Goal: Information Seeking & Learning: Learn about a topic

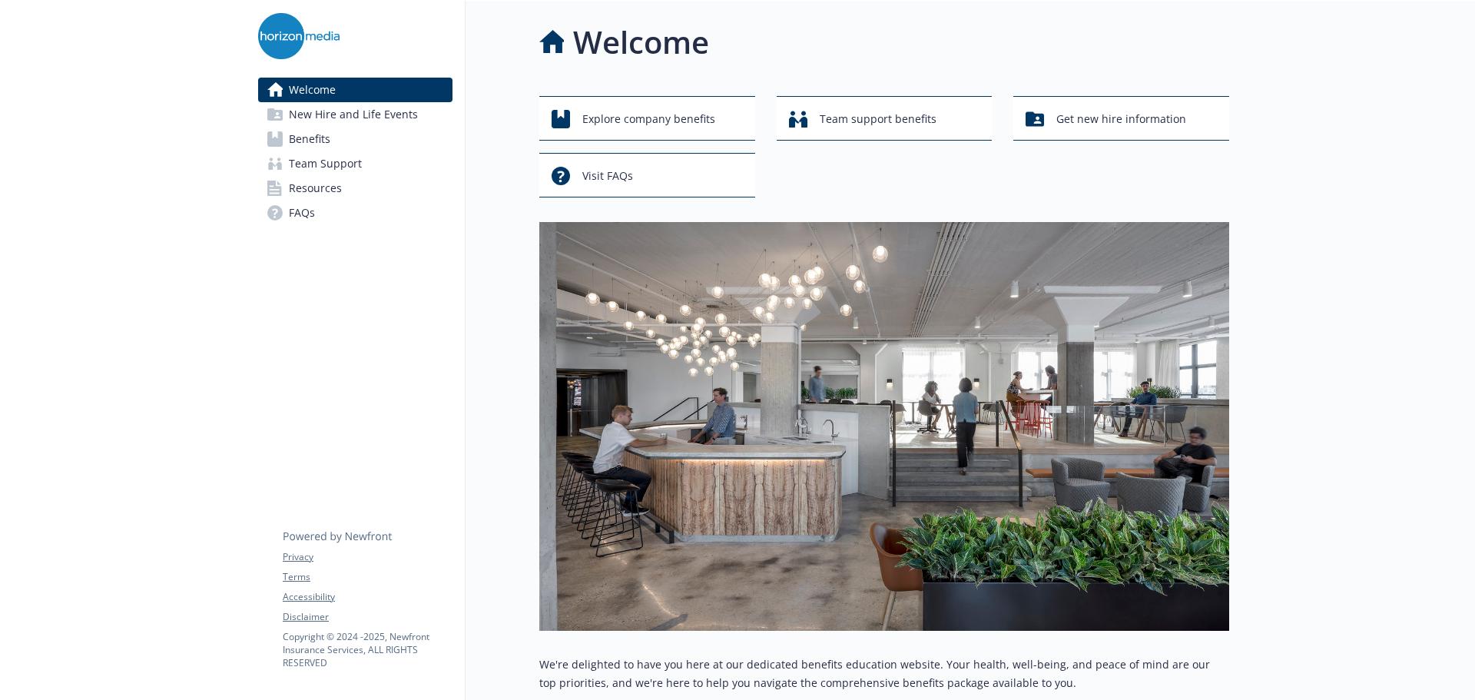
click at [383, 148] on link "Benefits" at bounding box center [355, 139] width 194 height 25
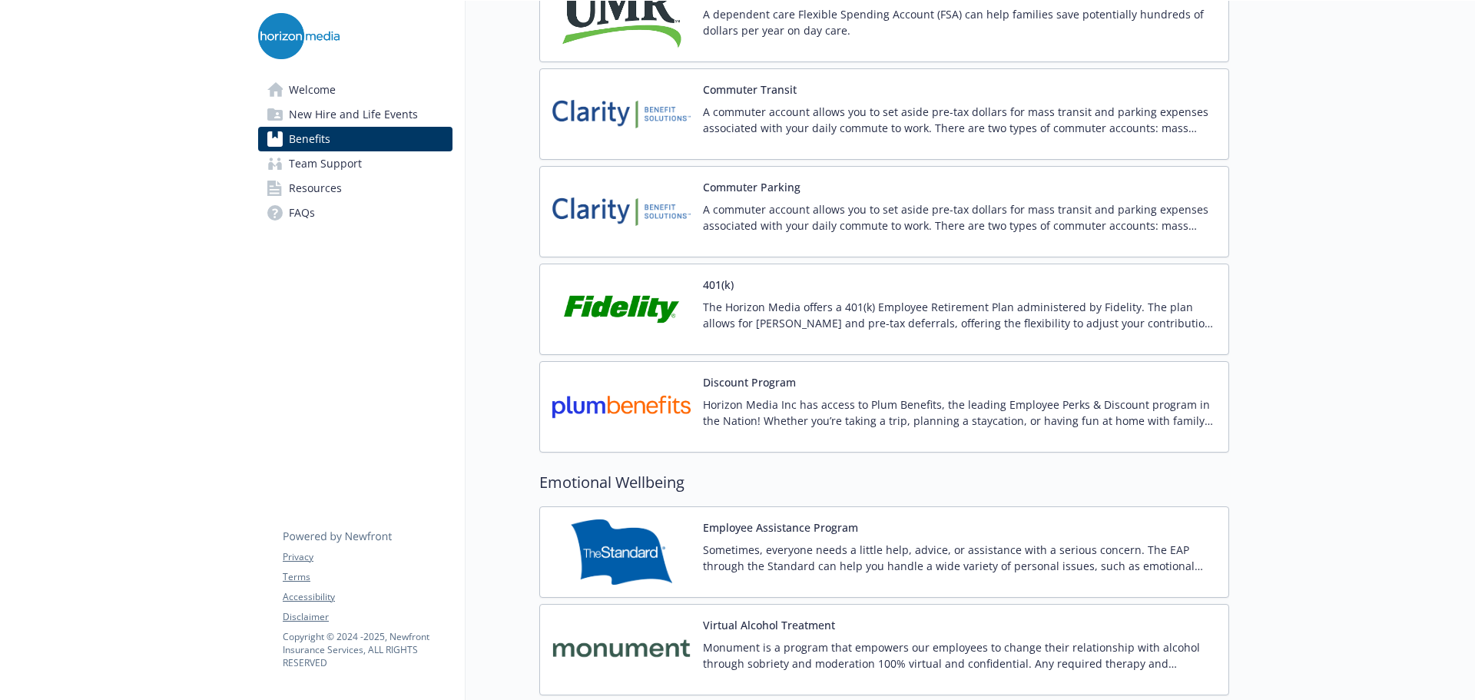
scroll to position [2535, 0]
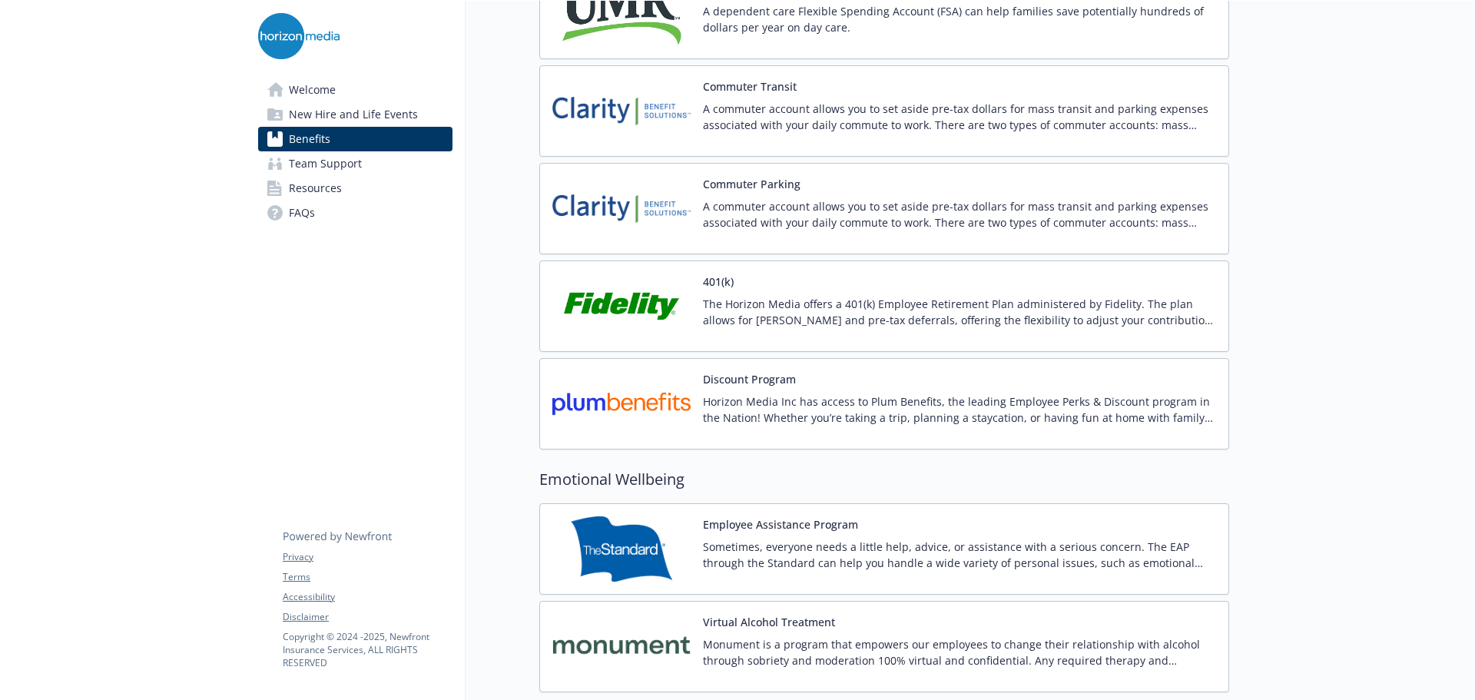
click at [945, 308] on p "The Horizon Media offers a 401(k) Employee Retirement Plan administered by Fide…" at bounding box center [959, 312] width 513 height 32
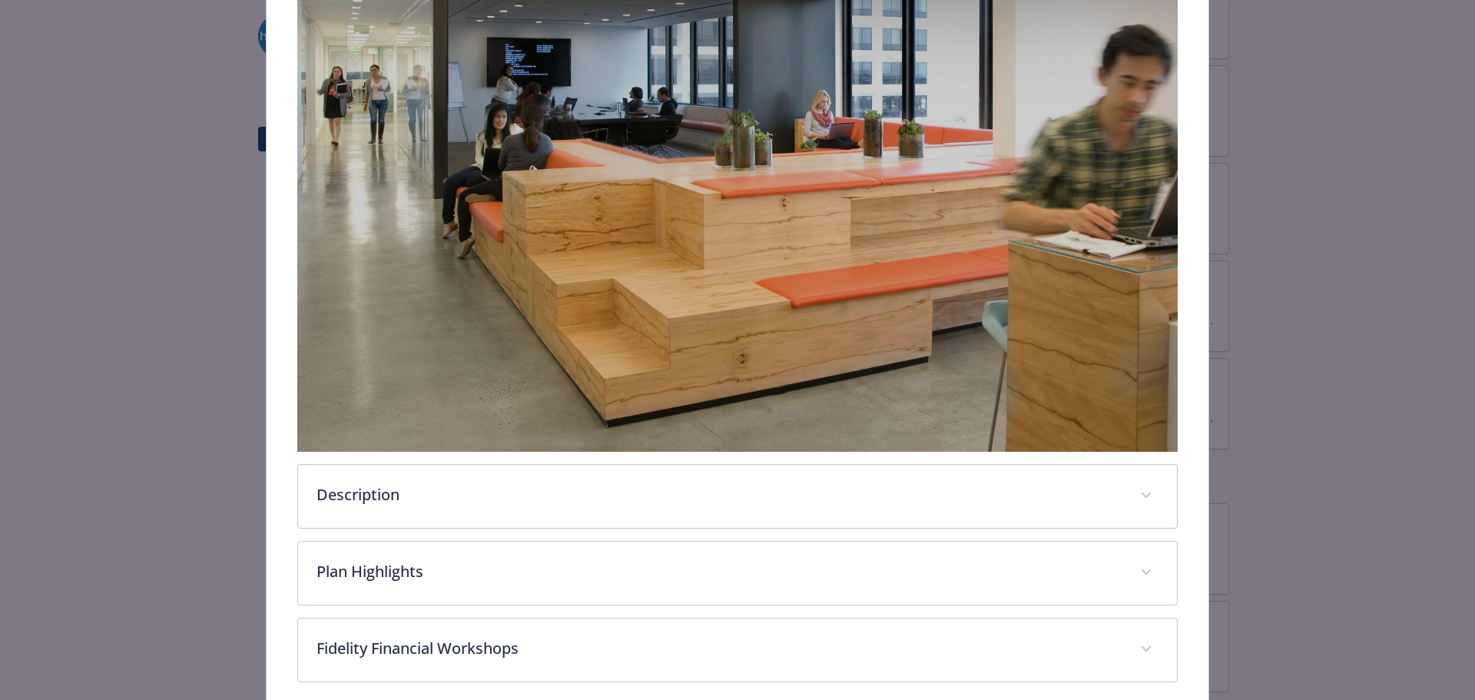
scroll to position [423, 0]
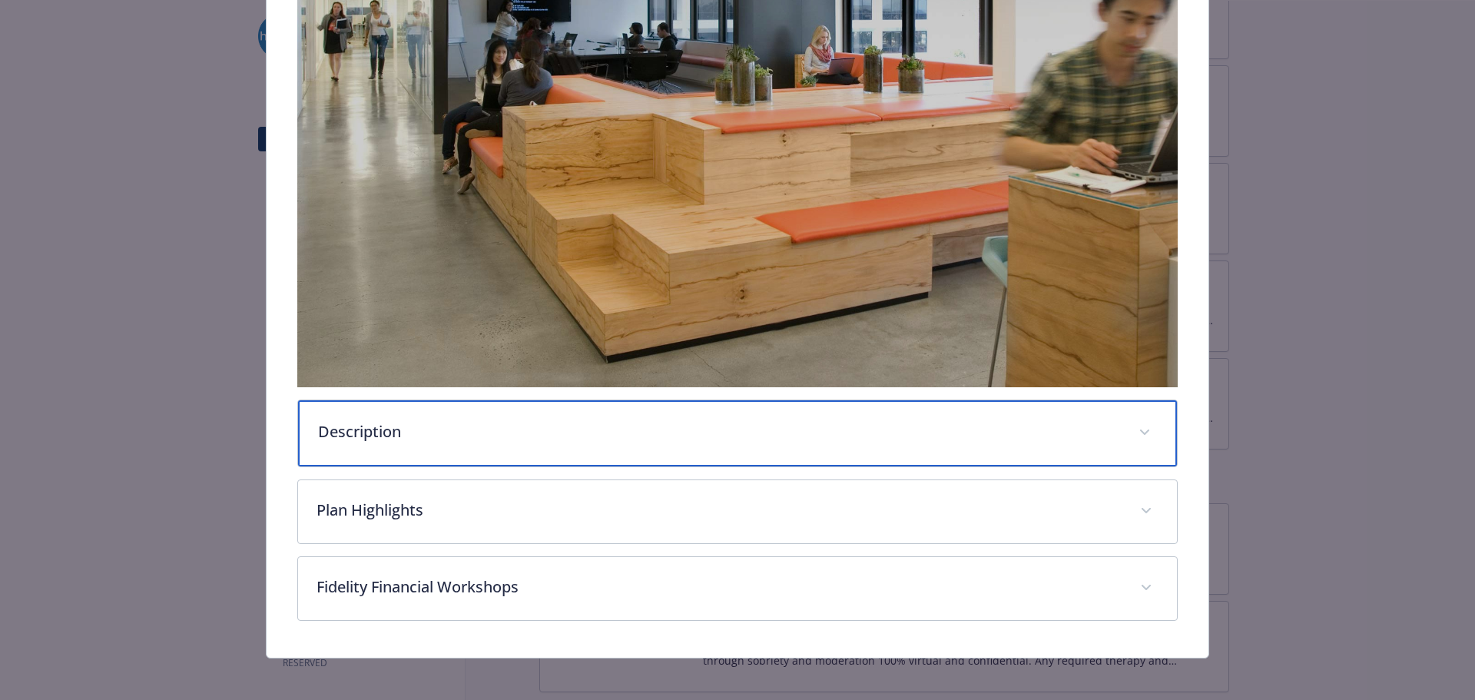
click at [563, 420] on p "Description" at bounding box center [719, 431] width 803 height 23
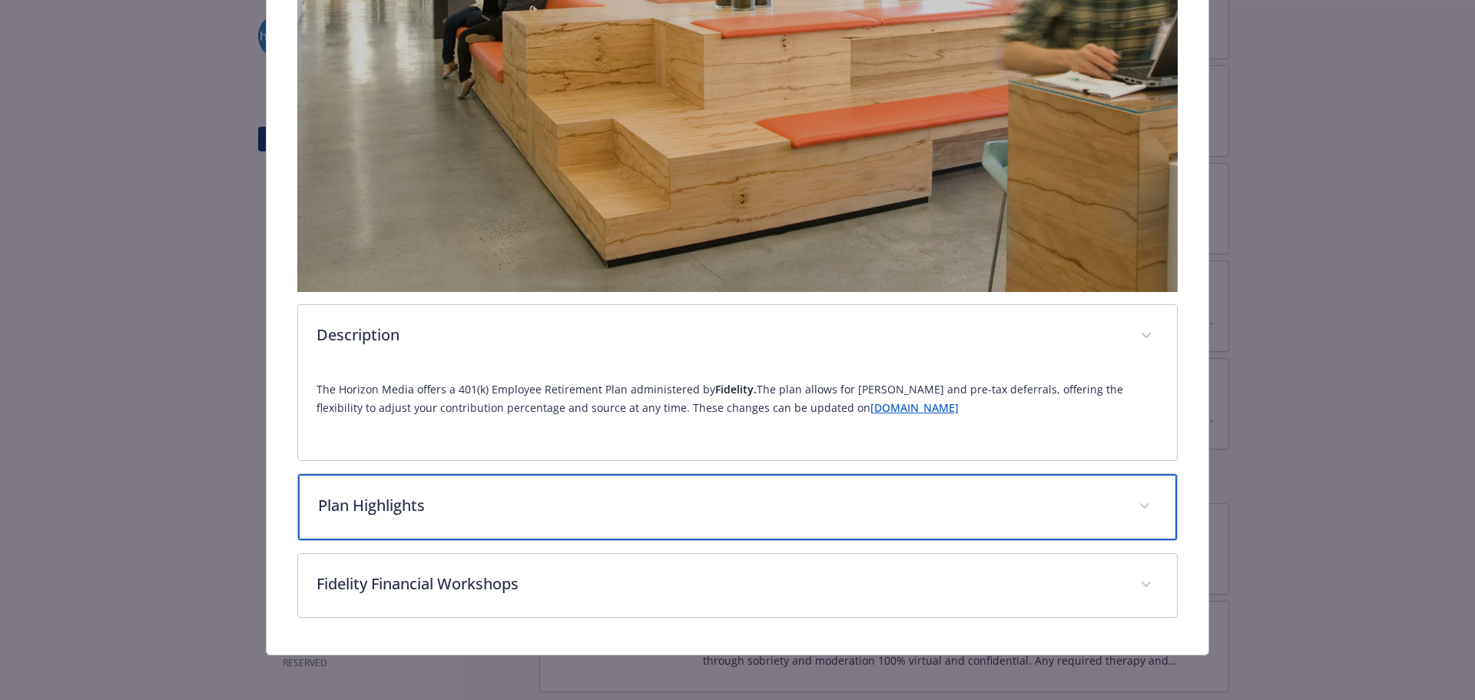
click at [661, 496] on p "Plan Highlights" at bounding box center [719, 505] width 803 height 23
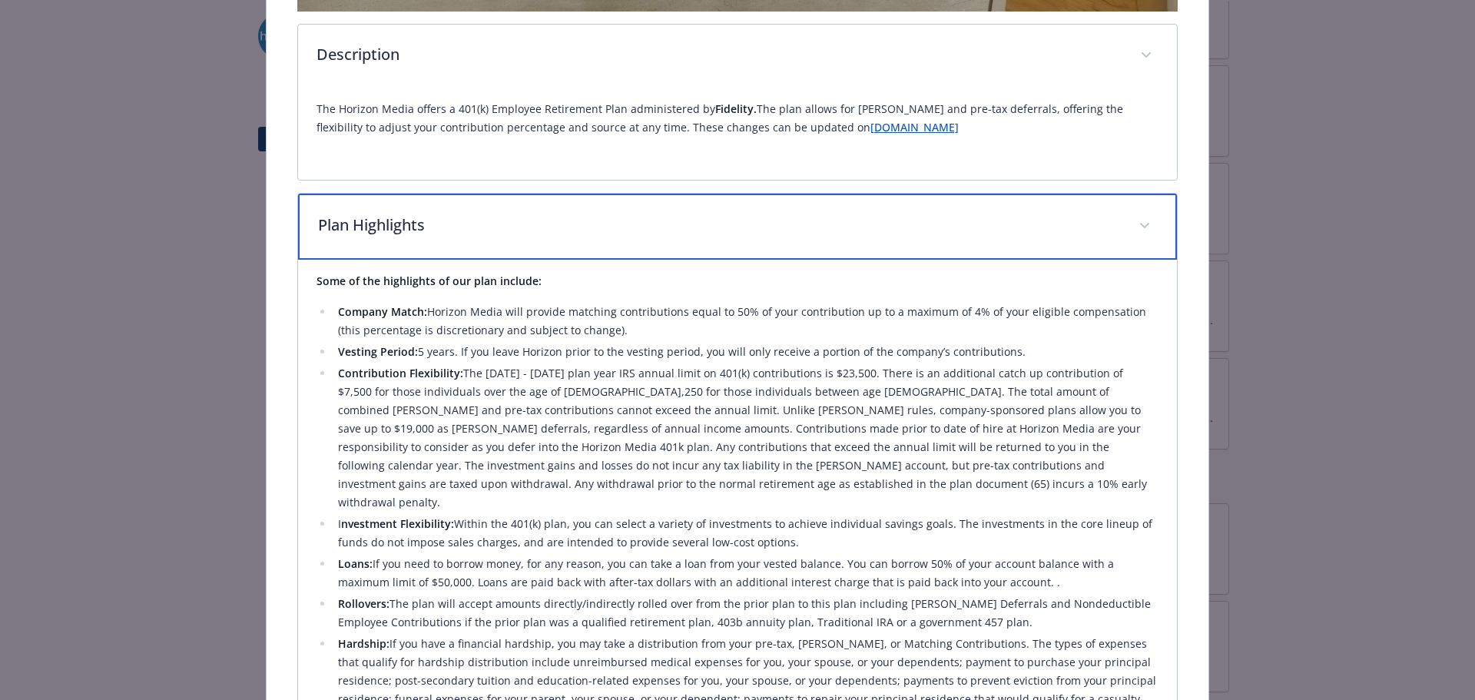
scroll to position [825, 0]
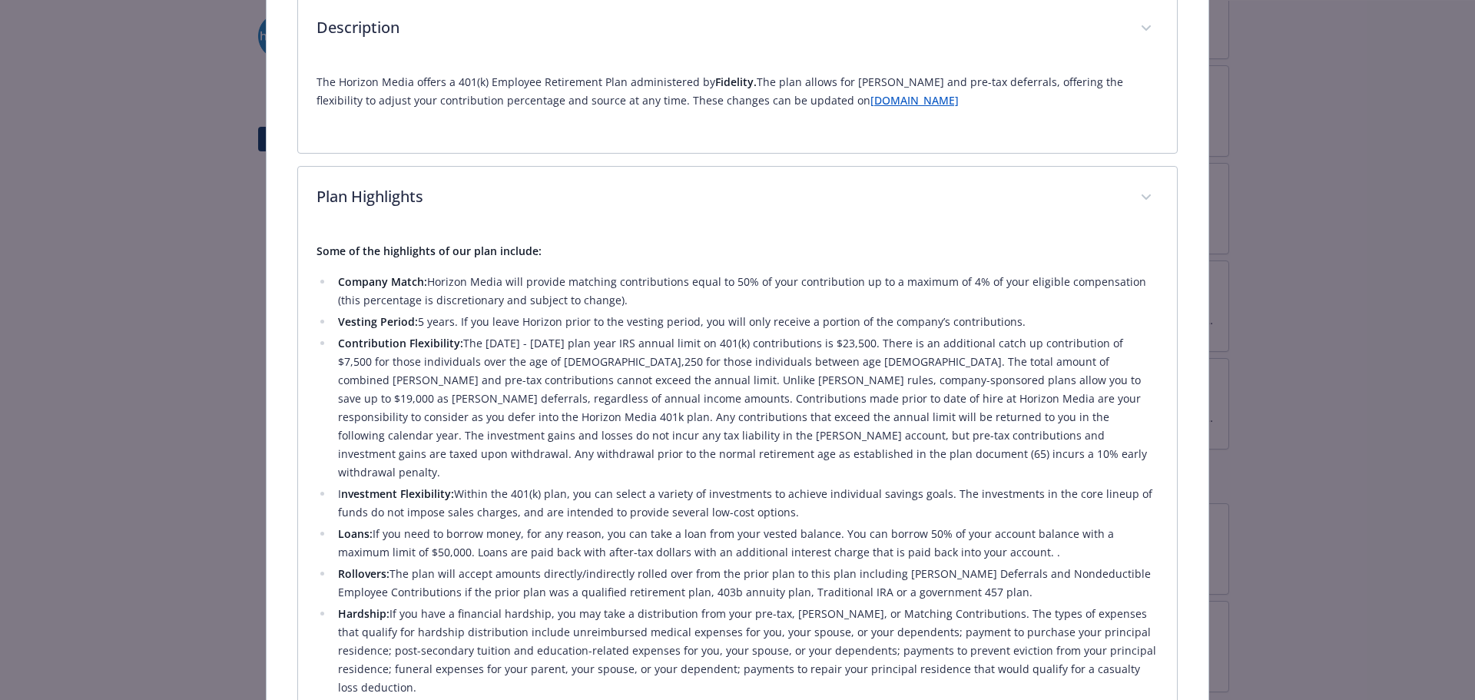
drag, startPoint x: 559, startPoint y: 274, endPoint x: 1056, endPoint y: 291, distance: 498.2
click at [1056, 291] on li "Company Match: Horizon Media will provide matching contributions equal to 50% o…" at bounding box center [746, 291] width 826 height 37
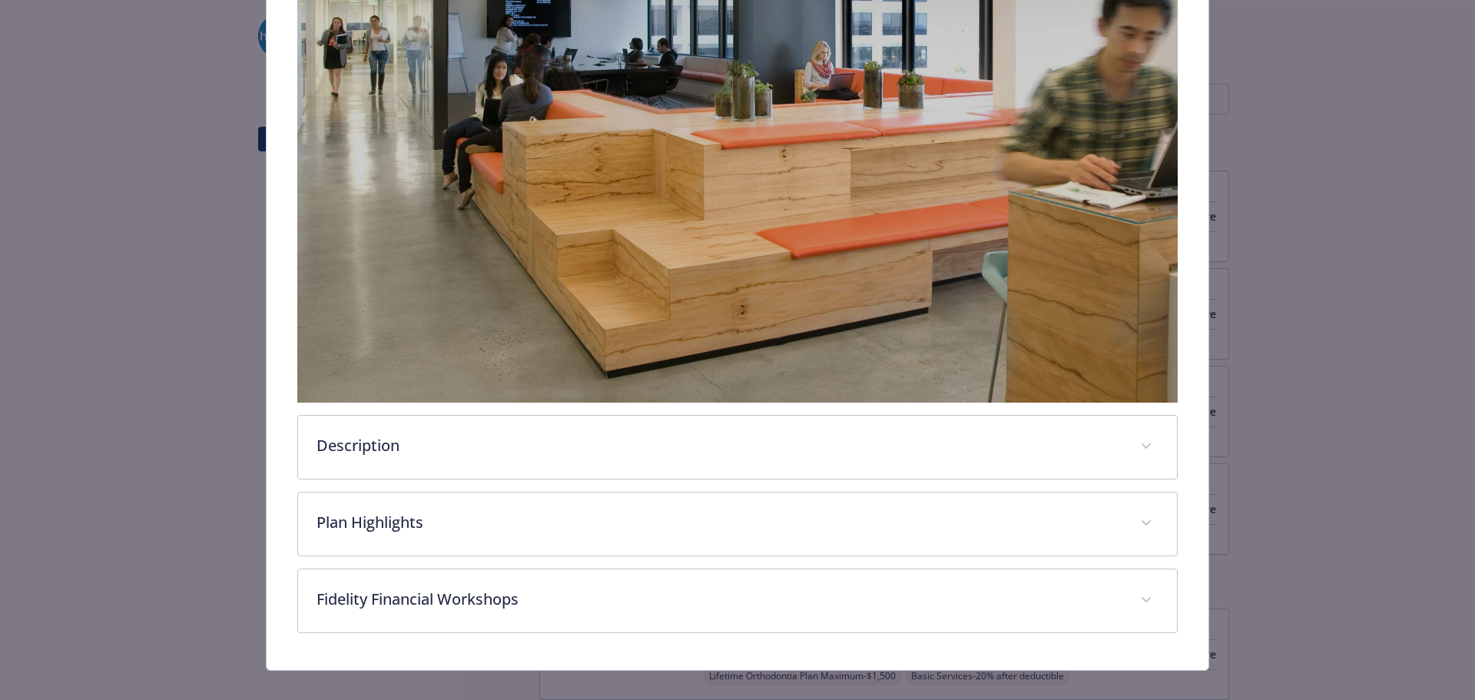
scroll to position [423, 0]
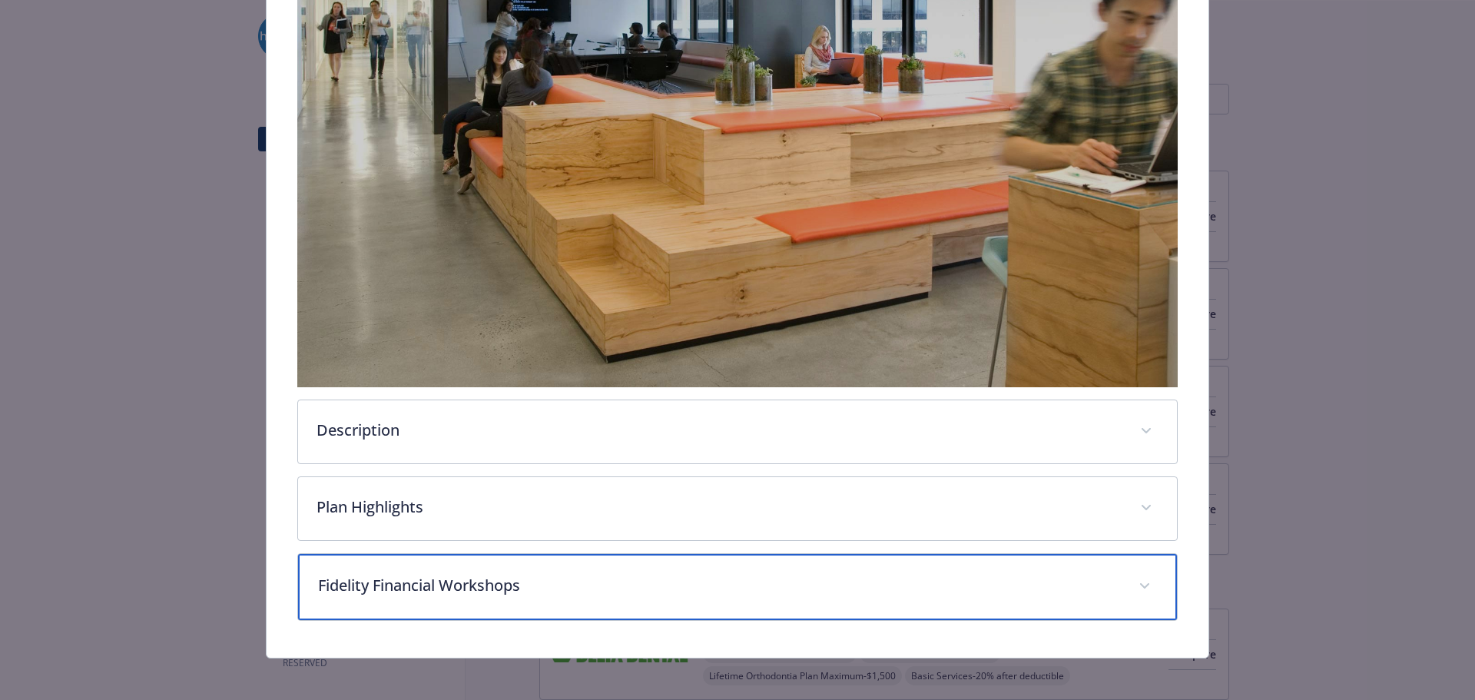
click at [580, 574] on p "Fidelity Financial Workshops" at bounding box center [719, 585] width 803 height 23
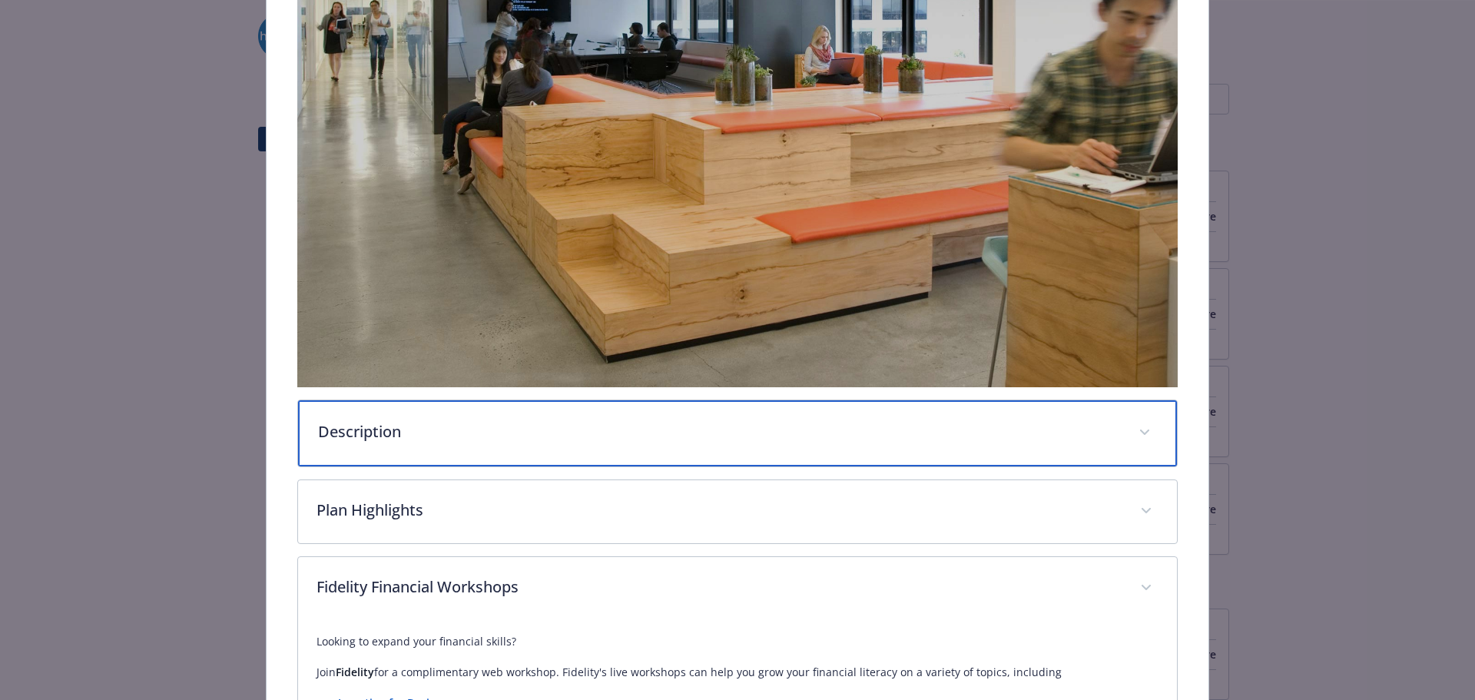
click at [598, 423] on p "Description" at bounding box center [719, 431] width 803 height 23
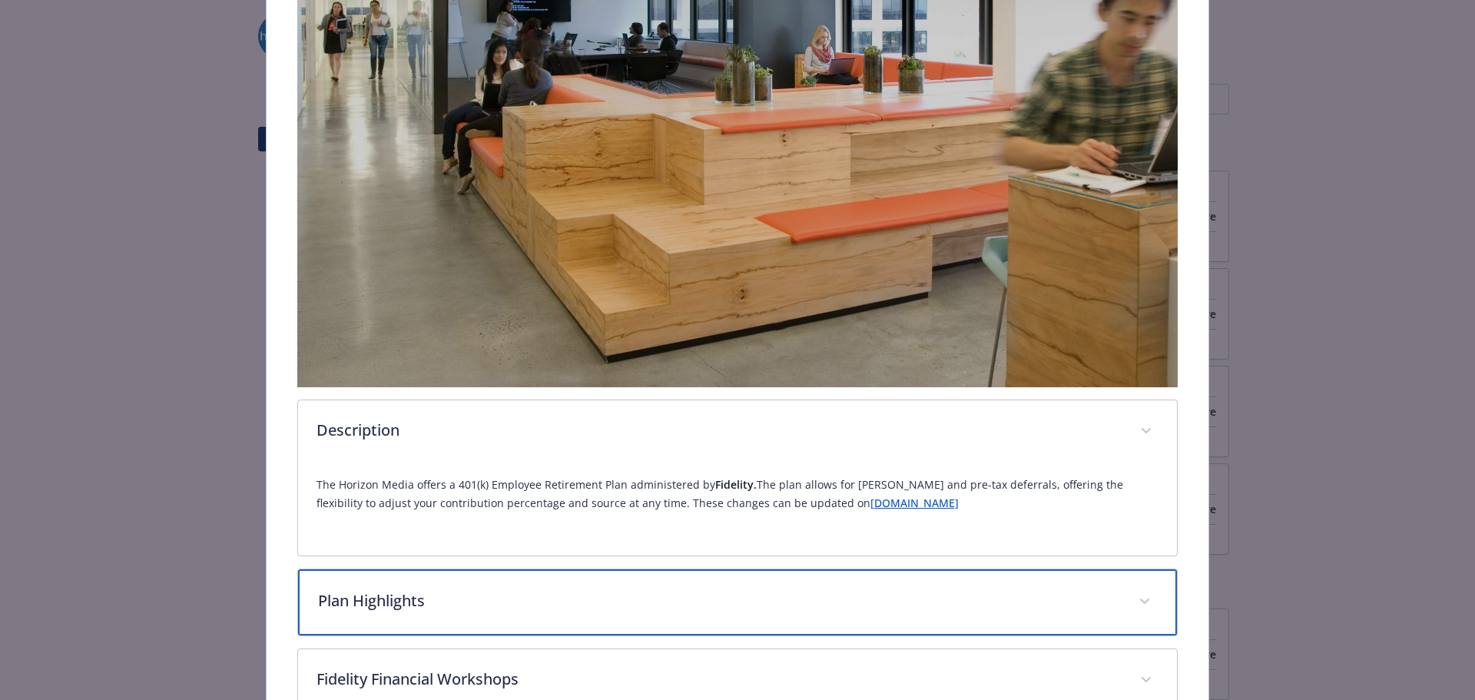
drag, startPoint x: 598, startPoint y: 581, endPoint x: 598, endPoint y: 516, distance: 64.5
click at [597, 582] on div "Plan Highlights" at bounding box center [738, 602] width 880 height 66
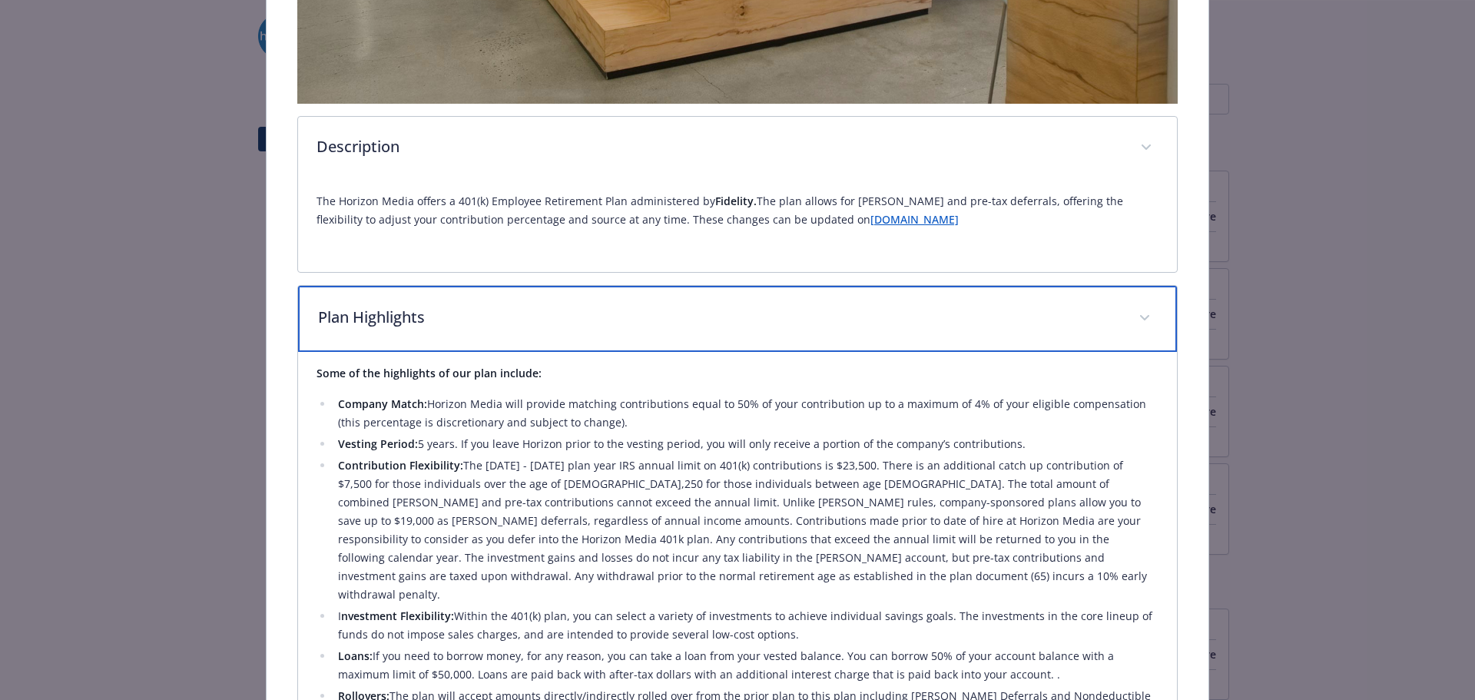
scroll to position [807, 0]
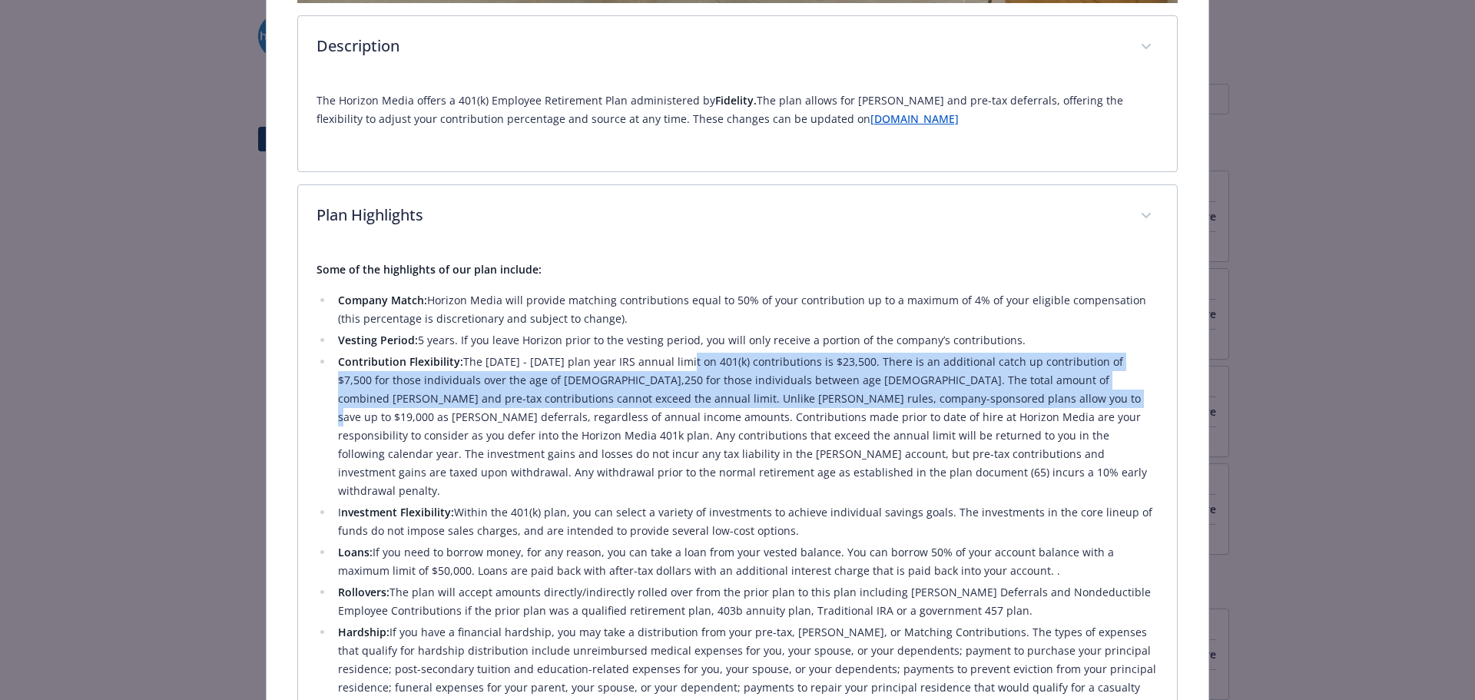
drag, startPoint x: 678, startPoint y: 363, endPoint x: 960, endPoint y: 386, distance: 283.7
click at [960, 386] on li "Contribution Flexibility: The [DATE] - [DATE] plan year IRS annual limit on 401…" at bounding box center [746, 427] width 826 height 148
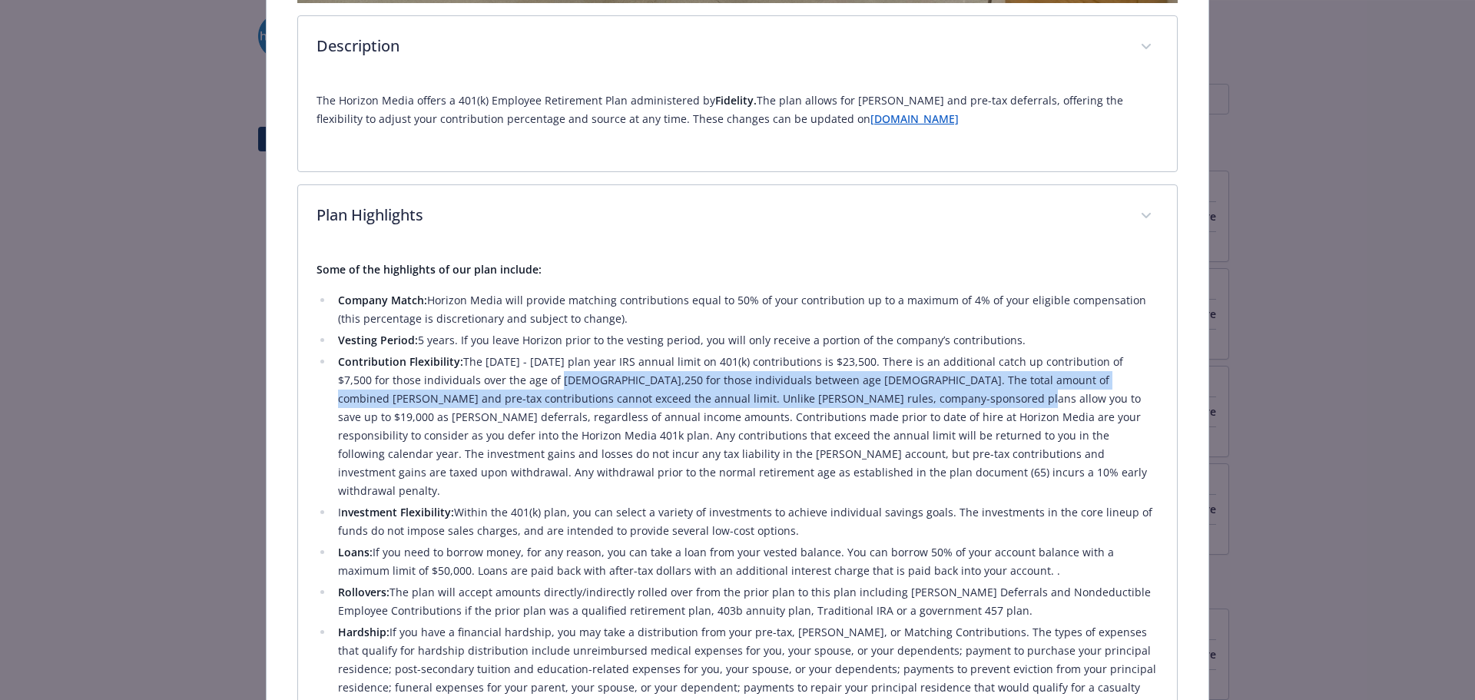
drag, startPoint x: 516, startPoint y: 366, endPoint x: 874, endPoint y: 401, distance: 360.4
click at [874, 401] on li "Contribution Flexibility: The [DATE] - [DATE] plan year IRS annual limit on 401…" at bounding box center [746, 427] width 826 height 148
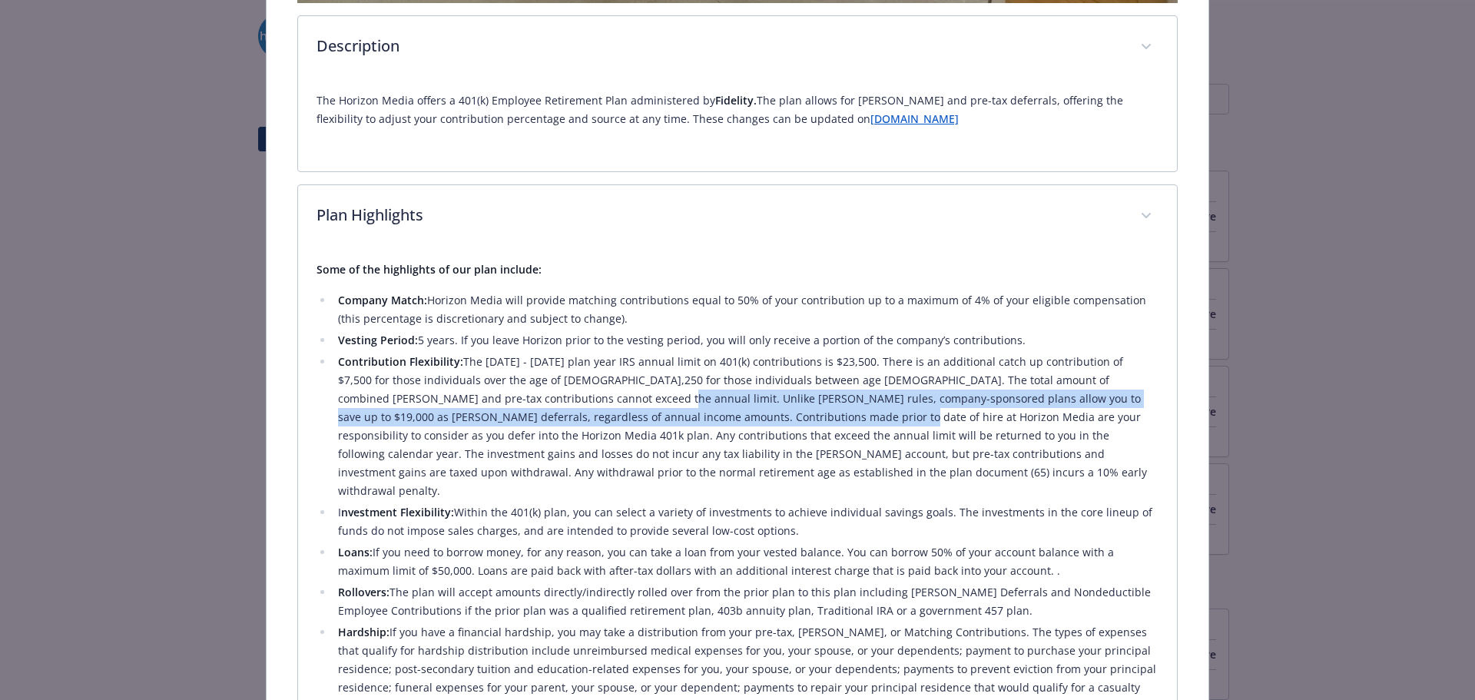
drag, startPoint x: 539, startPoint y: 403, endPoint x: 713, endPoint y: 407, distance: 174.5
click at [713, 407] on li "Contribution Flexibility: The [DATE] - [DATE] plan year IRS annual limit on 401…" at bounding box center [746, 427] width 826 height 148
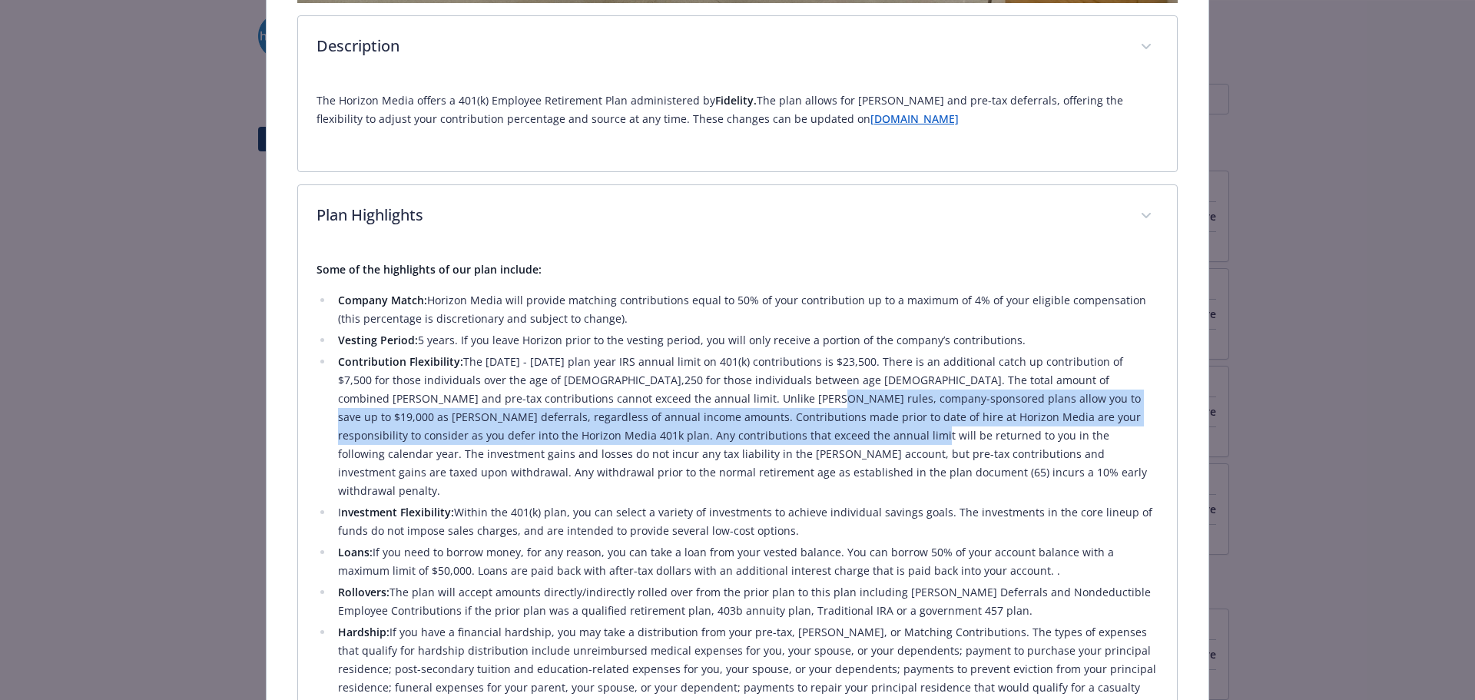
drag, startPoint x: 698, startPoint y: 393, endPoint x: 697, endPoint y: 426, distance: 33.8
click at [697, 426] on li "Contribution Flexibility: The [DATE] - [DATE] plan year IRS annual limit on 401…" at bounding box center [746, 427] width 826 height 148
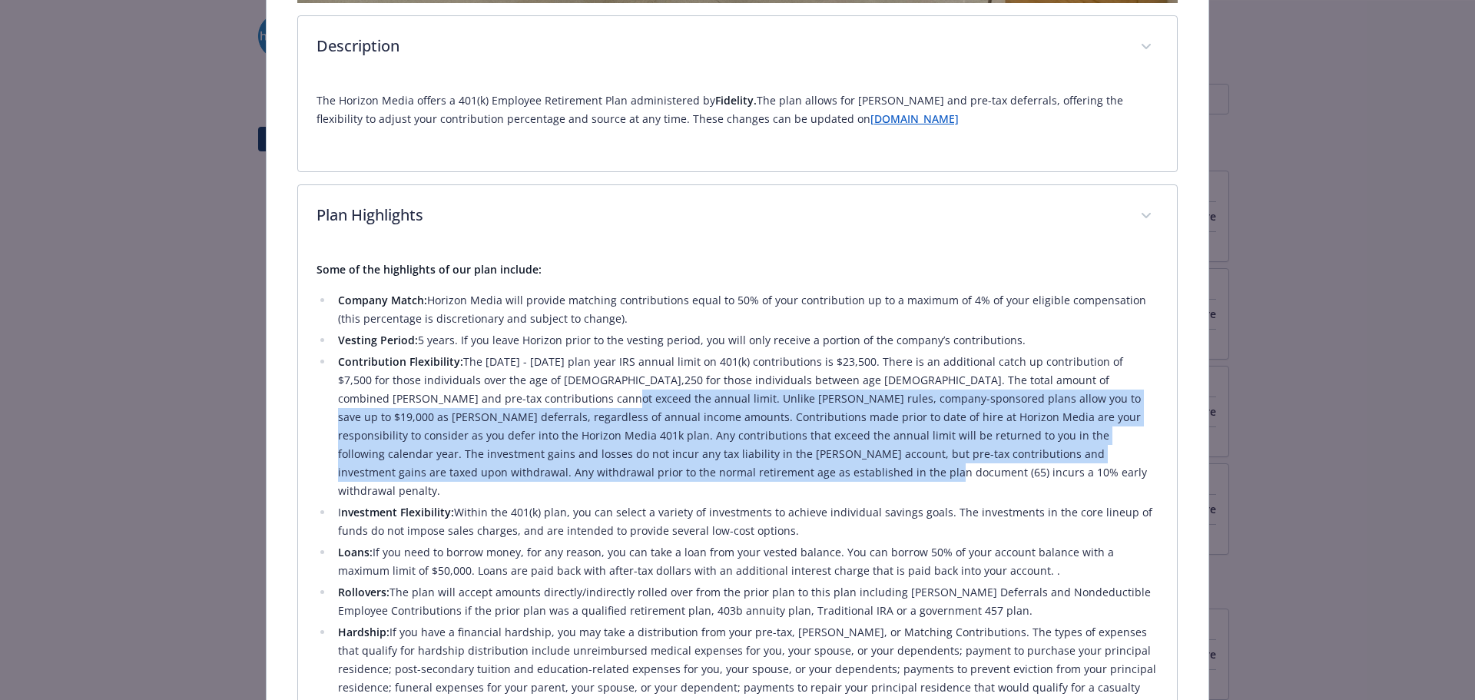
drag, startPoint x: 481, startPoint y: 396, endPoint x: 644, endPoint y: 463, distance: 176.3
click at [644, 463] on li "Contribution Flexibility: The [DATE] - [DATE] plan year IRS annual limit on 401…" at bounding box center [746, 427] width 826 height 148
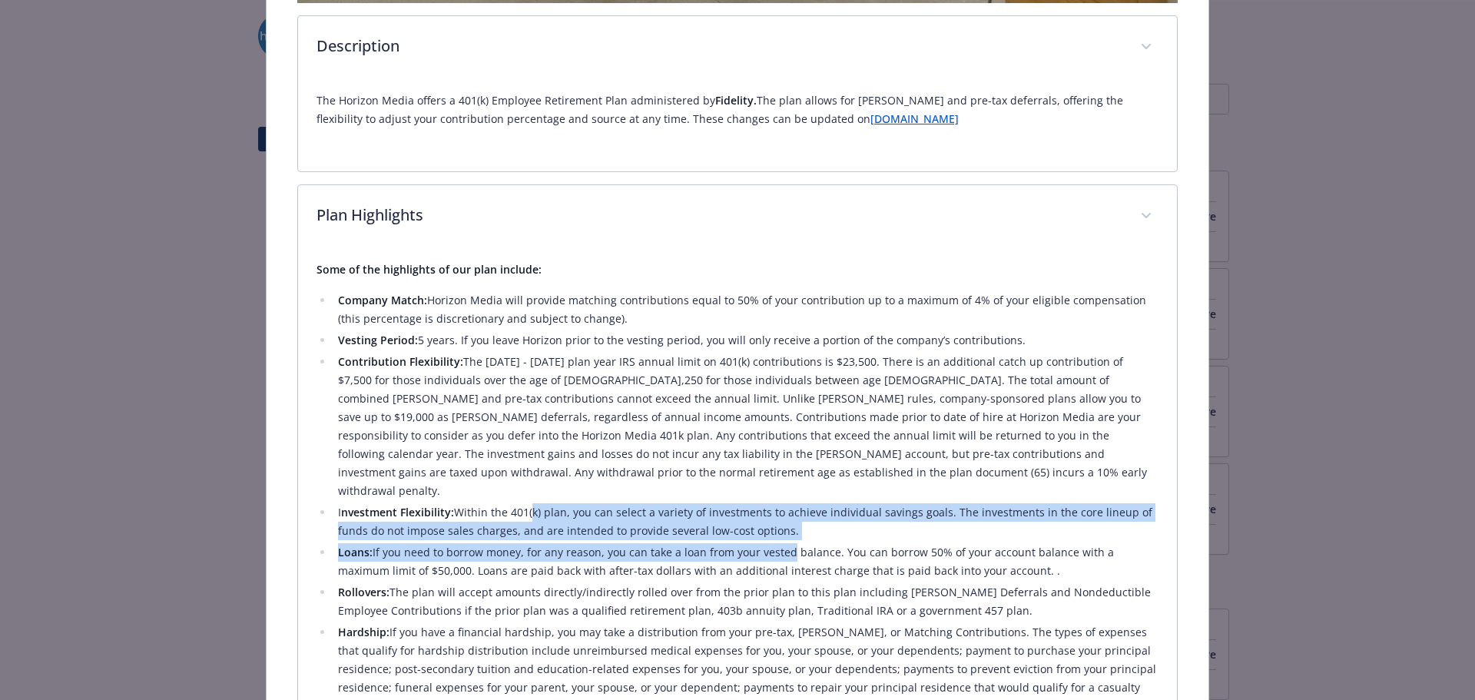
drag, startPoint x: 526, startPoint y: 486, endPoint x: 779, endPoint y: 529, distance: 256.3
click at [779, 529] on ul "Company Match: Horizon Media will provide matching contributions equal to 50% o…" at bounding box center [738, 503] width 843 height 424
click at [779, 543] on li "Loans: If you need to borrow money, for any reason, you can take a loan from yo…" at bounding box center [746, 561] width 826 height 37
drag, startPoint x: 731, startPoint y: 486, endPoint x: 731, endPoint y: 529, distance: 43.8
click at [731, 529] on ul "Company Match: Horizon Media will provide matching contributions equal to 50% o…" at bounding box center [738, 503] width 843 height 424
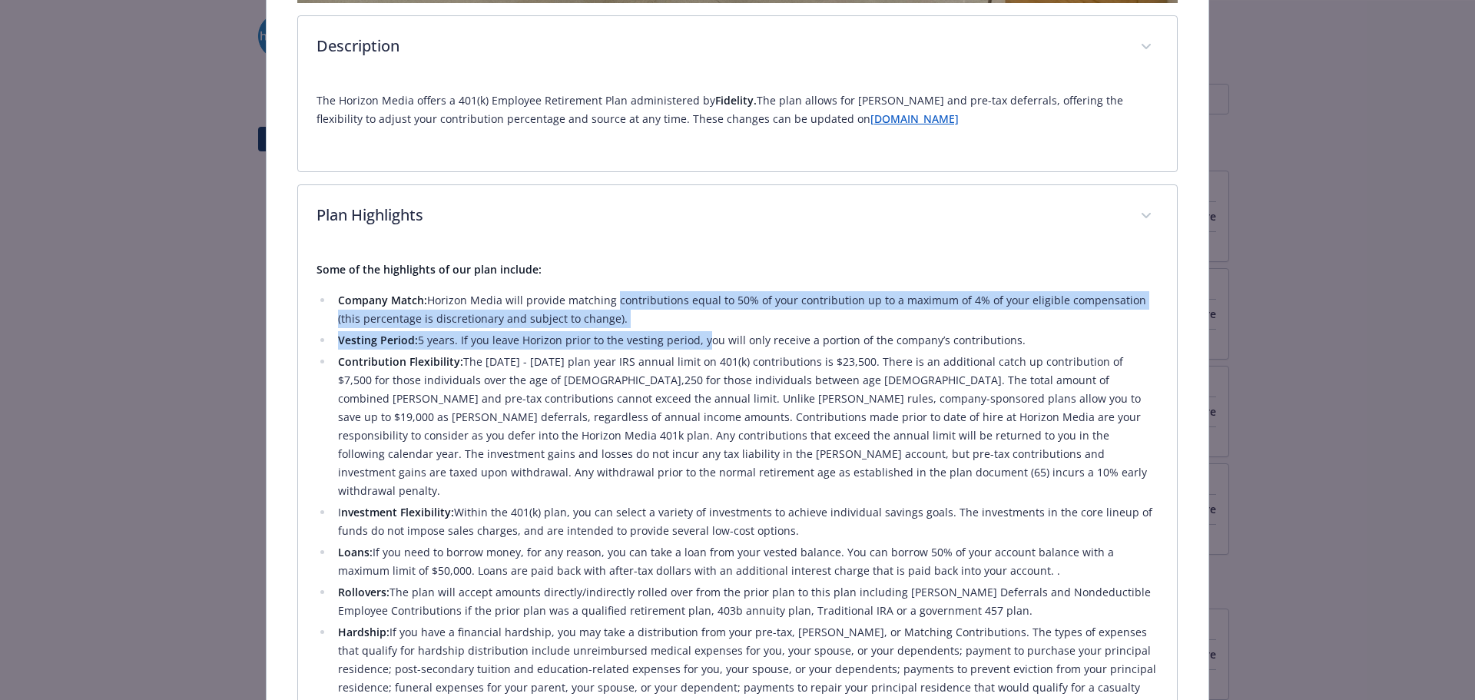
drag, startPoint x: 609, startPoint y: 294, endPoint x: 697, endPoint y: 339, distance: 98.3
click at [697, 339] on ul "Company Match: Horizon Media will provide matching contributions equal to 50% o…" at bounding box center [738, 503] width 843 height 424
click at [697, 339] on li "Vesting Period: 5 years. If you leave Horizon prior to the vesting period, you …" at bounding box center [746, 340] width 826 height 18
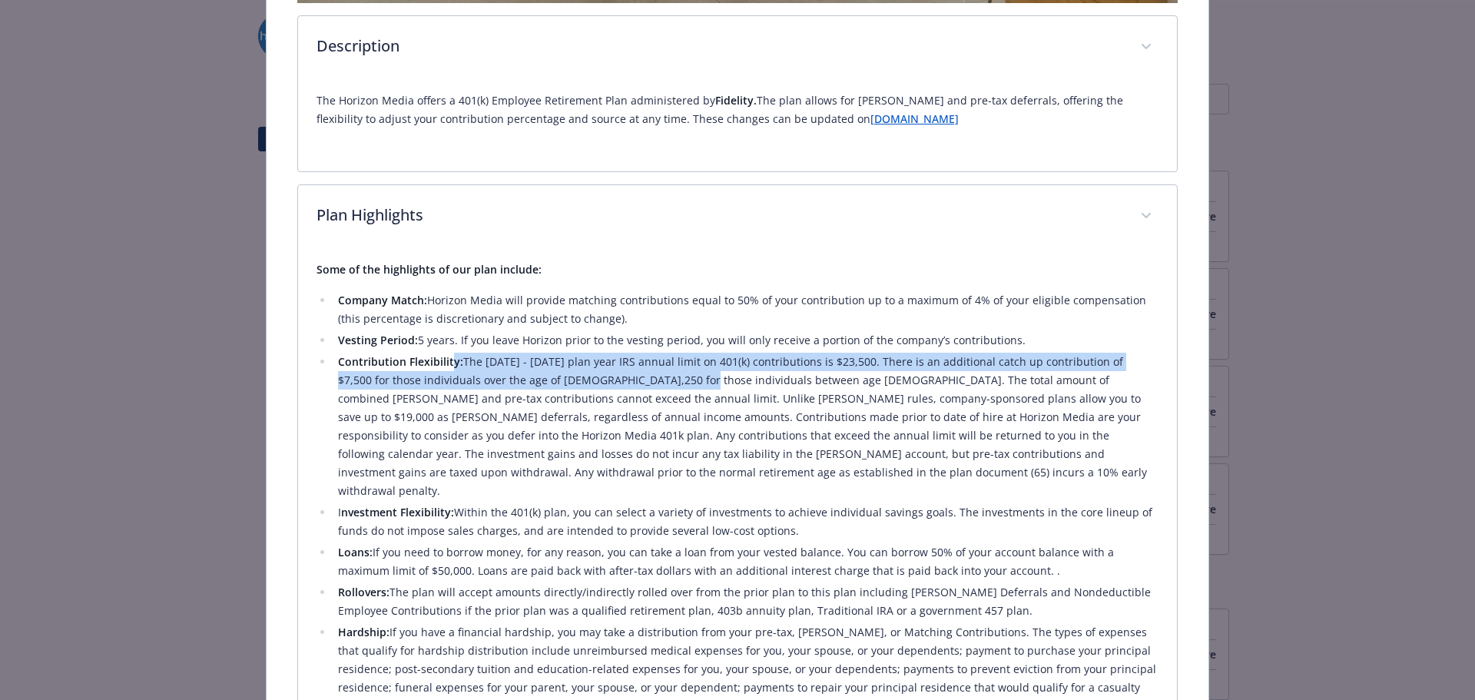
drag, startPoint x: 448, startPoint y: 352, endPoint x: 648, endPoint y: 375, distance: 201.1
click at [648, 375] on li "Contribution Flexibility: The [DATE] - [DATE] plan year IRS annual limit on 401…" at bounding box center [746, 427] width 826 height 148
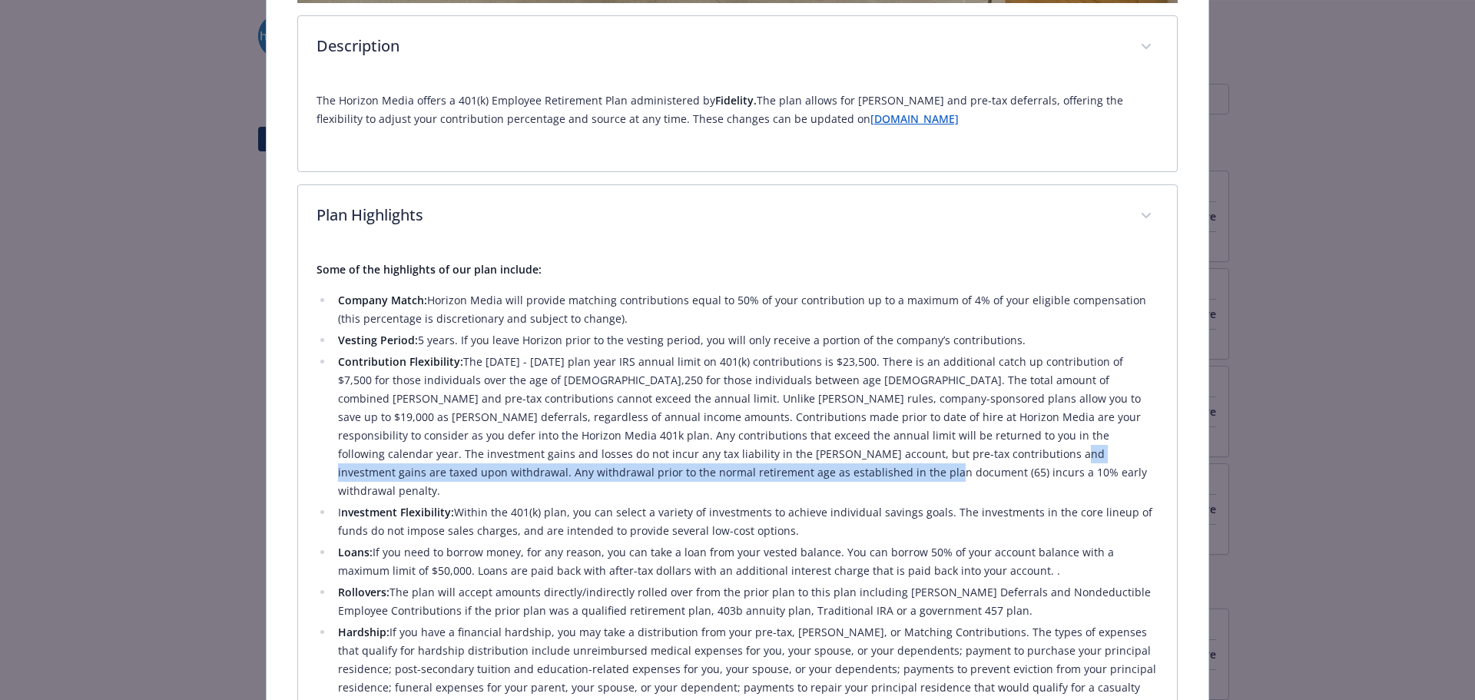
drag, startPoint x: 806, startPoint y: 449, endPoint x: 936, endPoint y: 465, distance: 130.8
click at [936, 465] on li "Contribution Flexibility: The [DATE] - [DATE] plan year IRS annual limit on 401…" at bounding box center [746, 427] width 826 height 148
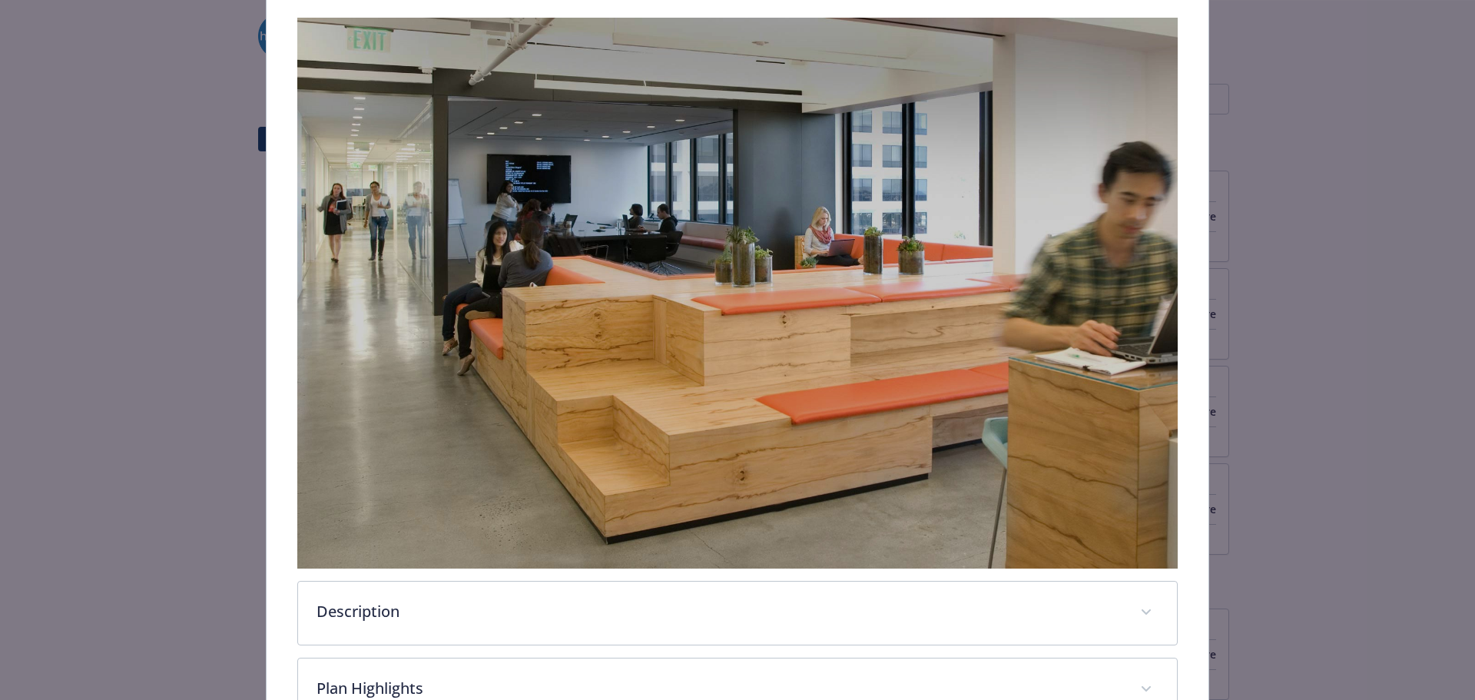
scroll to position [423, 0]
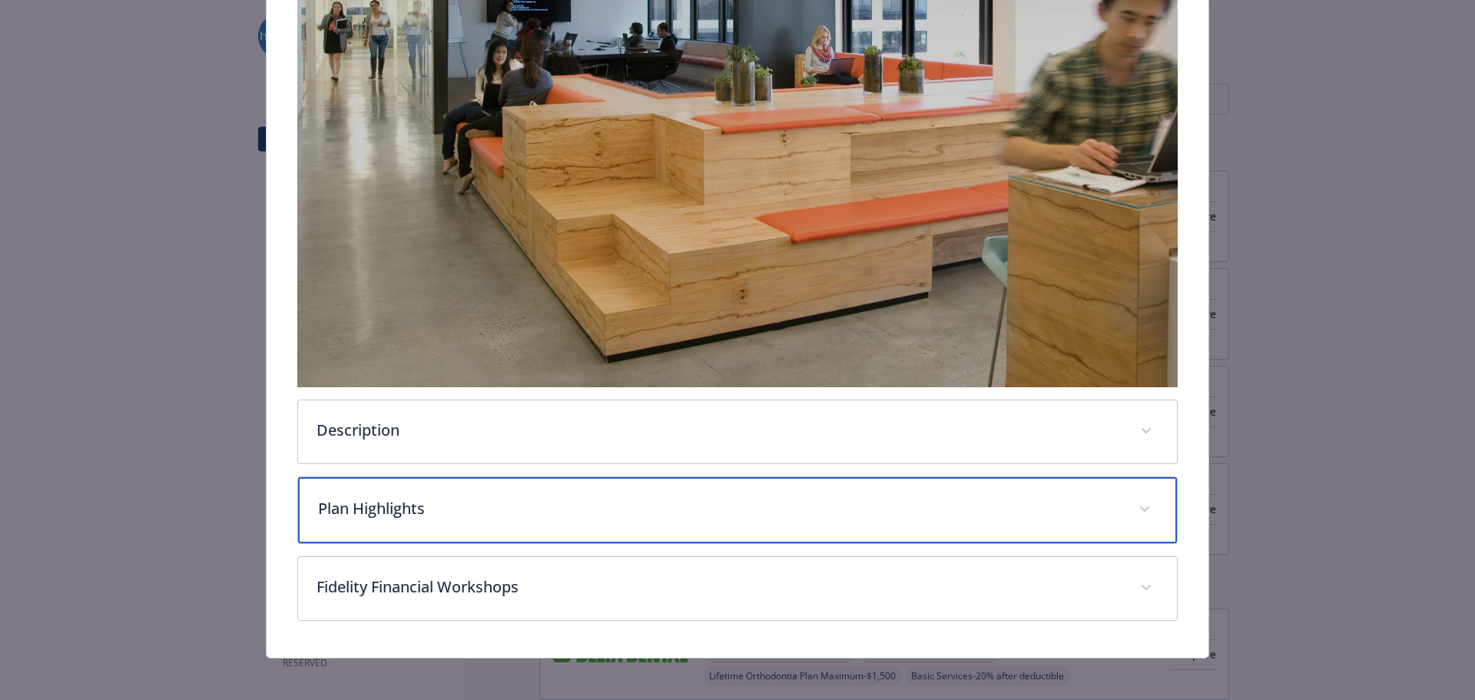
click at [740, 507] on p "Plan Highlights" at bounding box center [719, 508] width 803 height 23
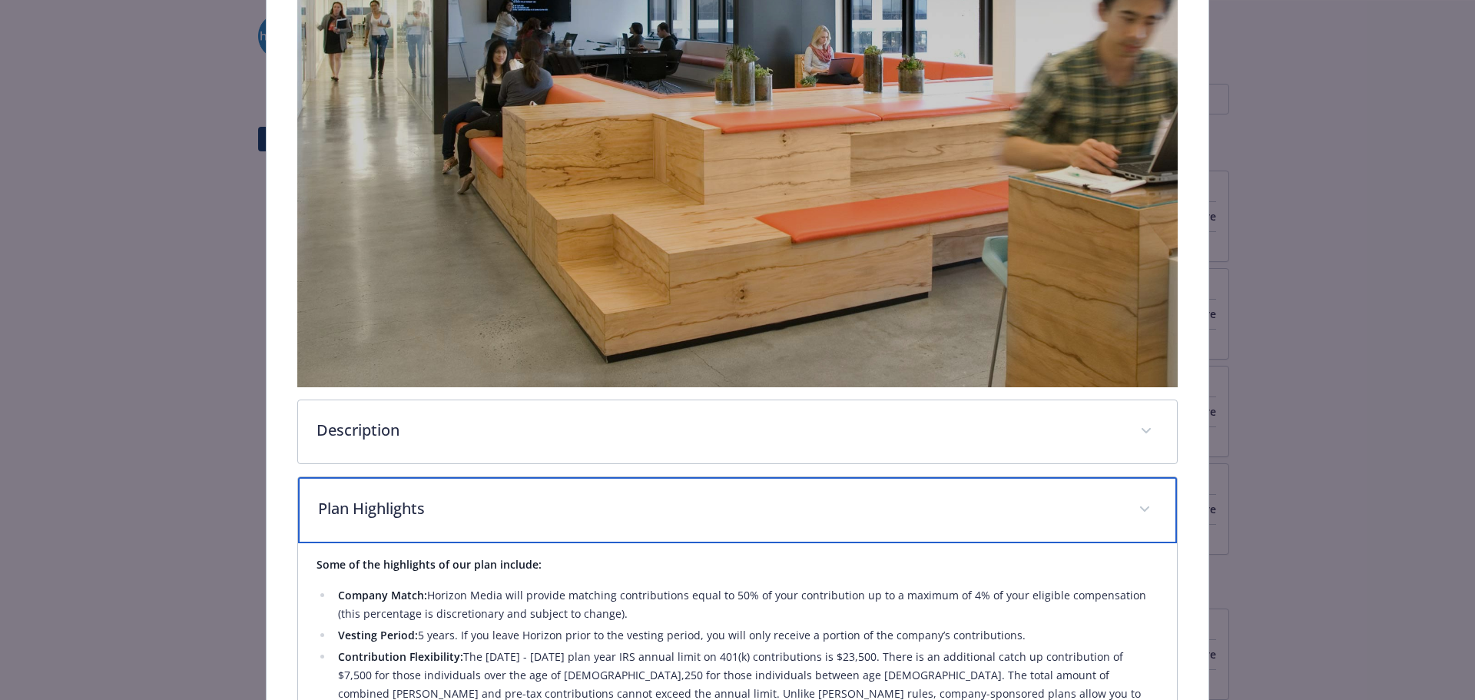
scroll to position [576, 0]
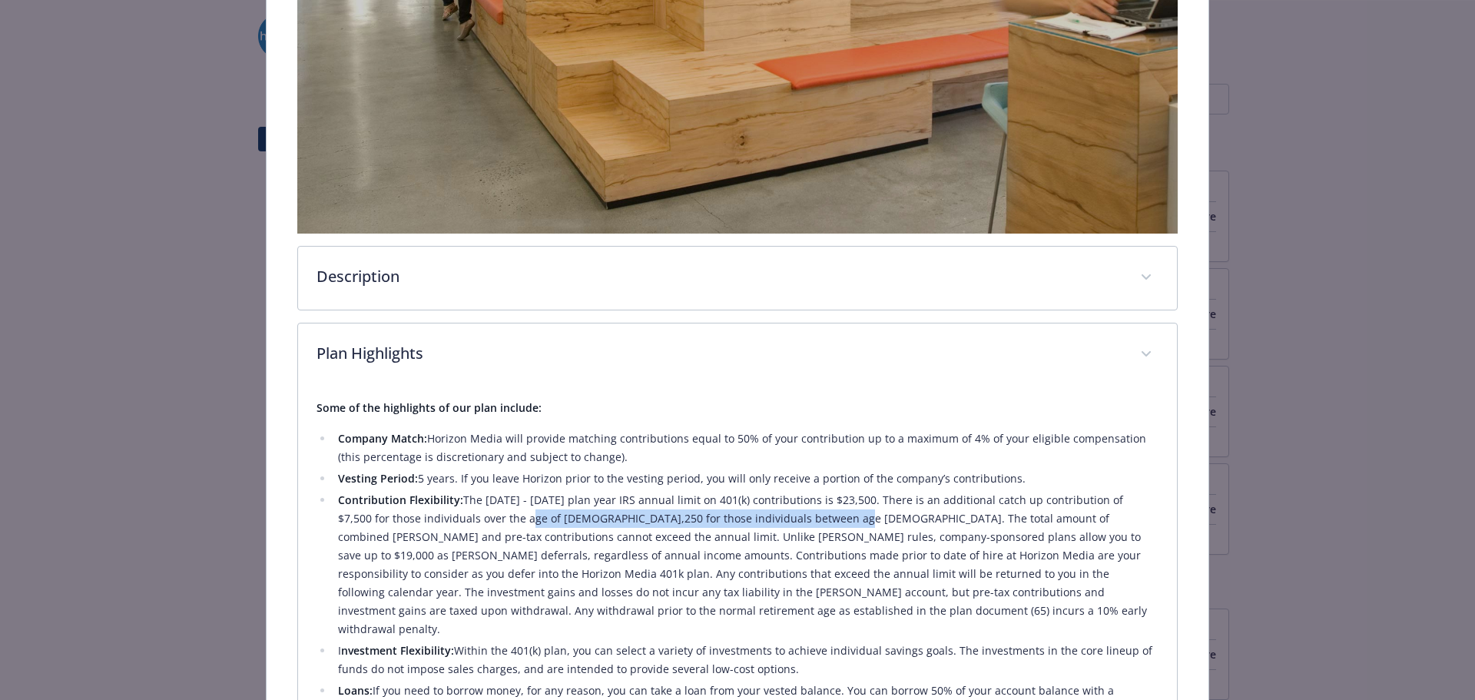
drag, startPoint x: 489, startPoint y: 519, endPoint x: 797, endPoint y: 512, distance: 307.4
click at [797, 512] on li "Contribution Flexibility: The [DATE] - [DATE] plan year IRS annual limit on 401…" at bounding box center [746, 565] width 826 height 148
click at [778, 469] on li "Vesting Period: 5 years. If you leave Horizon prior to the vesting period, you …" at bounding box center [746, 478] width 826 height 18
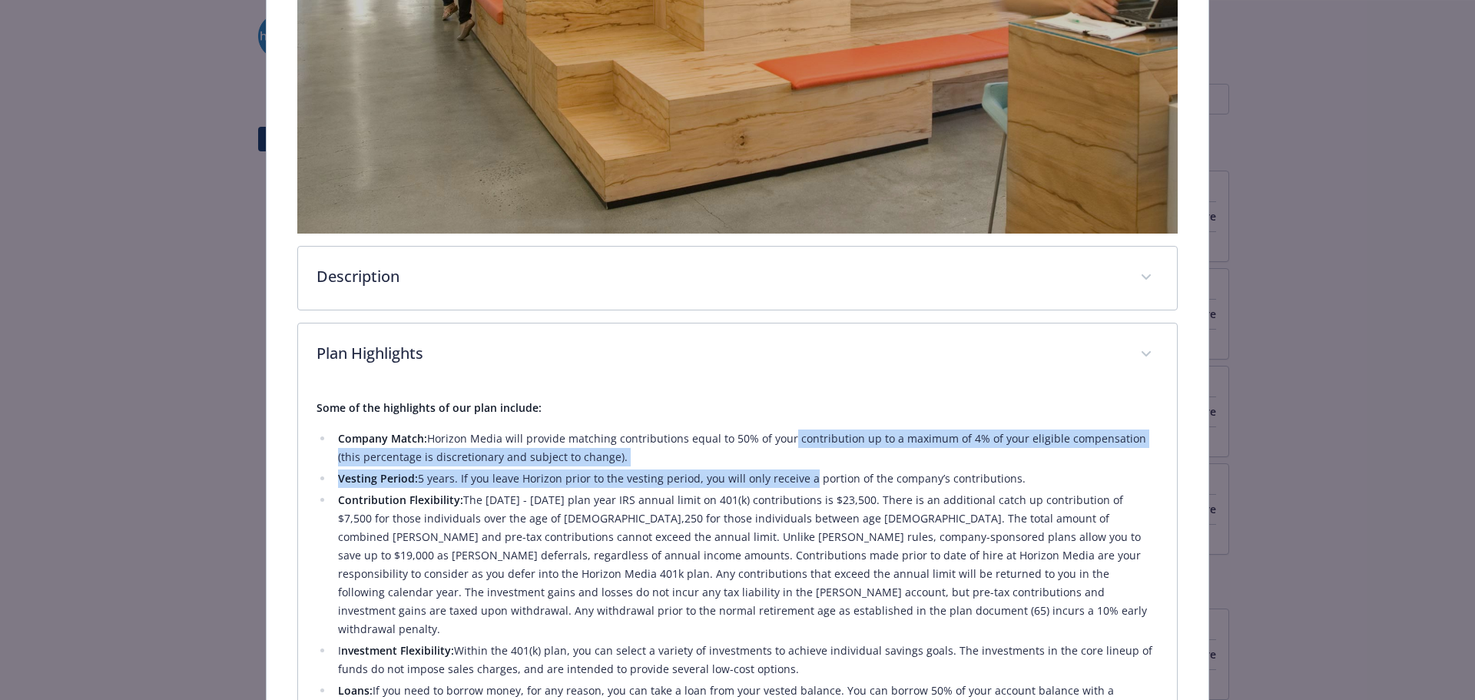
drag, startPoint x: 781, startPoint y: 423, endPoint x: 801, endPoint y: 464, distance: 46.0
click at [801, 464] on div "Some of the highlights of our plan include: Company Match: Horizon Media will p…" at bounding box center [738, 626] width 843 height 455
click at [801, 469] on li "Vesting Period: 5 years. If you leave Horizon prior to the vesting period, you …" at bounding box center [746, 478] width 826 height 18
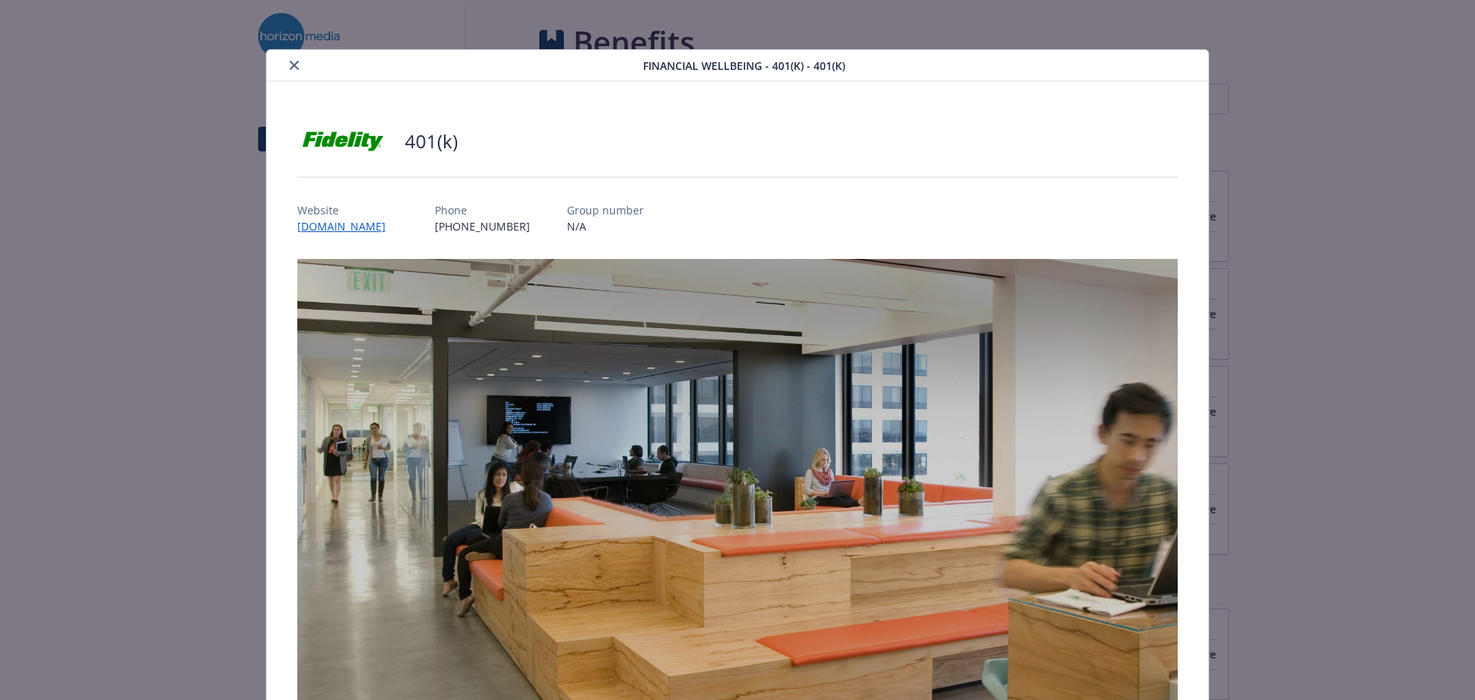
scroll to position [46, 0]
